Goal: Find specific page/section: Find specific page/section

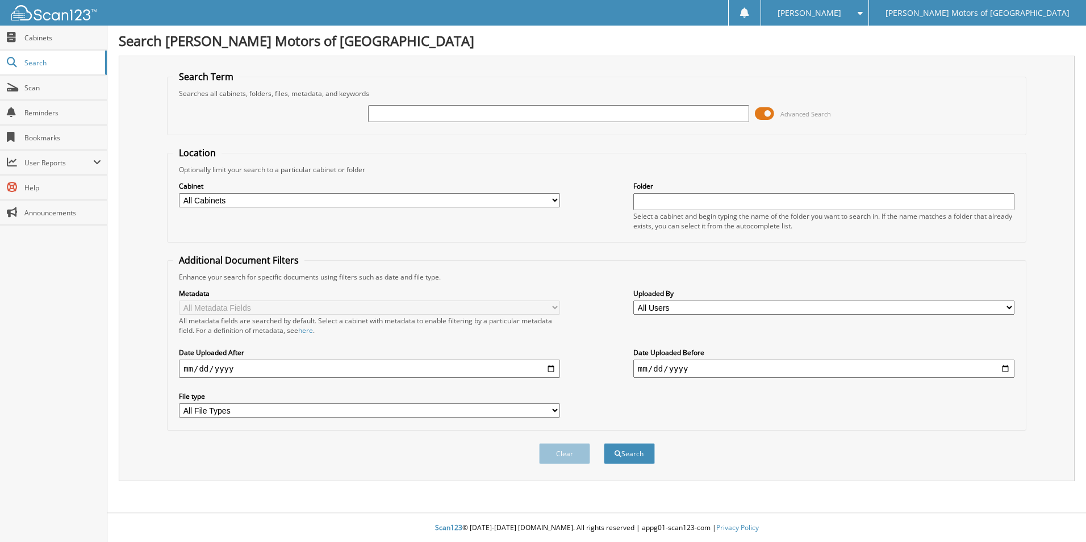
click at [435, 114] on input "text" at bounding box center [558, 113] width 381 height 17
type input "GATLIN"
click at [604, 443] on button "Search" at bounding box center [629, 453] width 51 height 21
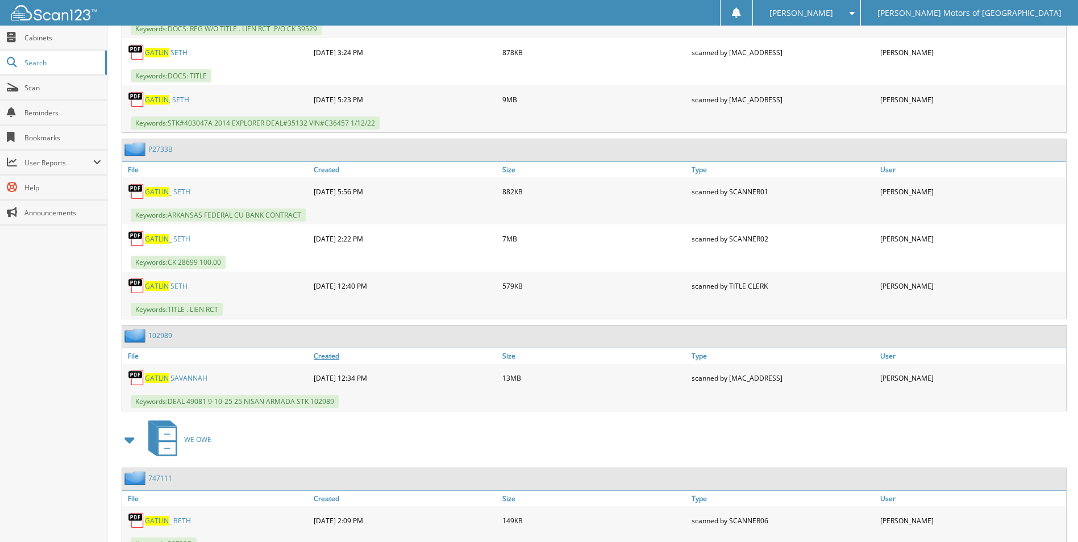
scroll to position [1079, 0]
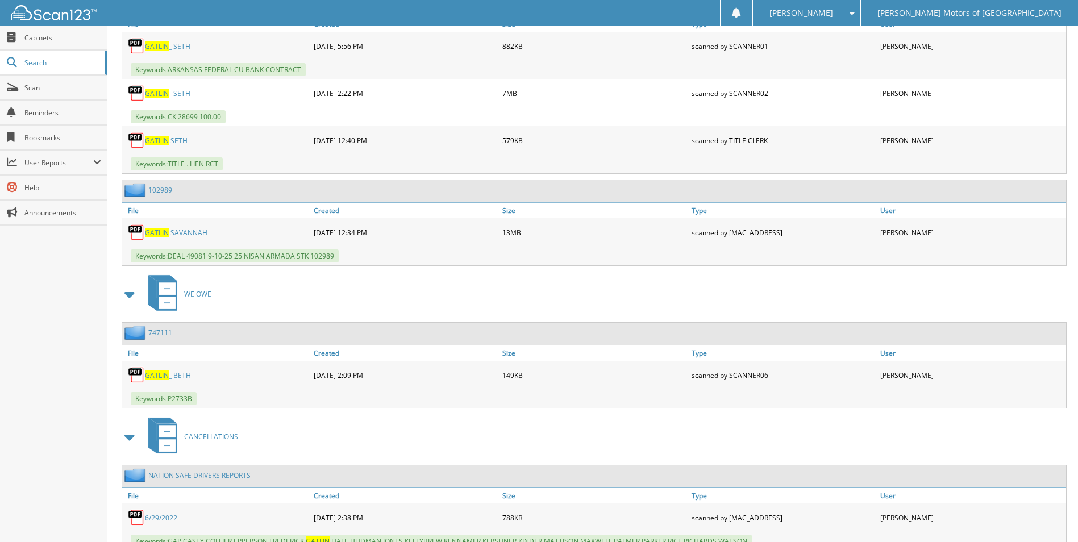
click at [180, 233] on link "G A T L I N S A V A N N A H" at bounding box center [176, 233] width 62 height 10
click at [39, 30] on link "Cabinets" at bounding box center [53, 38] width 107 height 24
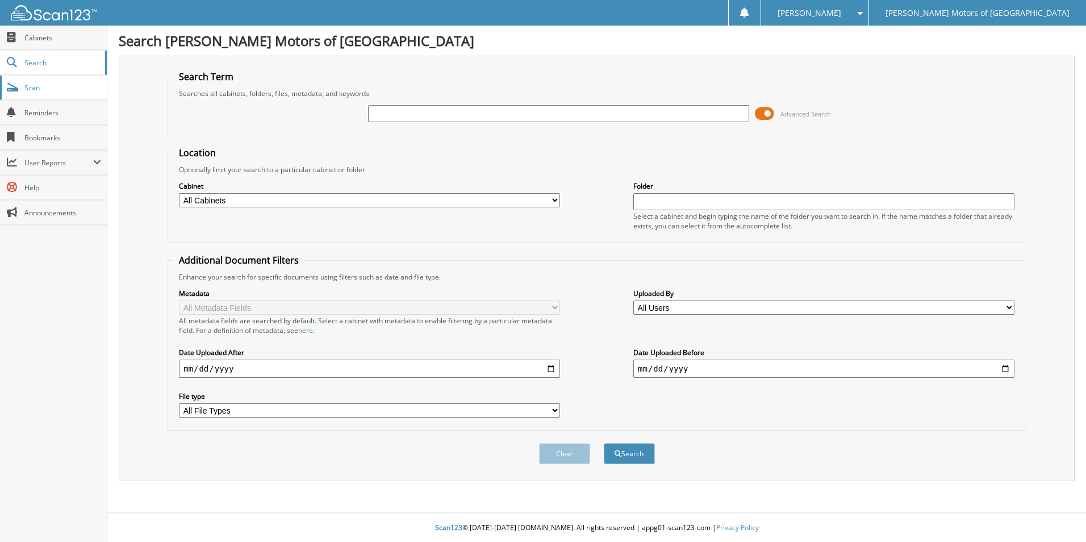
click at [42, 91] on span "Scan" at bounding box center [62, 88] width 77 height 10
